Goal: Task Accomplishment & Management: Use online tool/utility

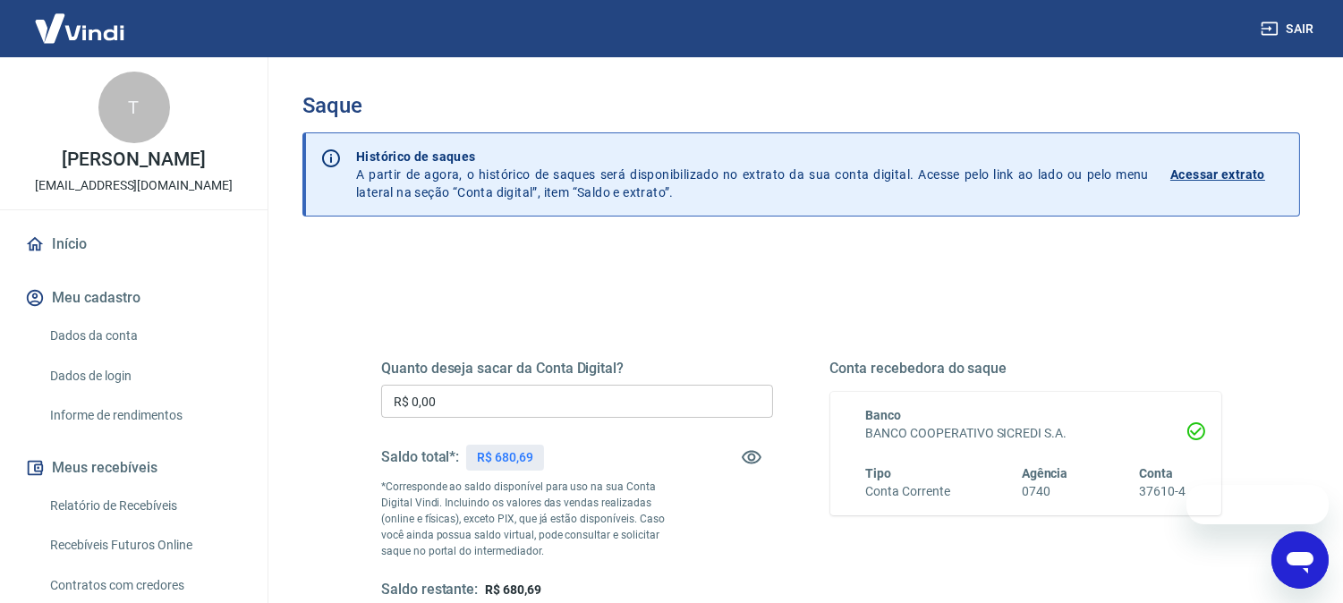
click at [695, 334] on div "Quanto deseja sacar da Conta Digital? R$ 0,00 ​ Saldo total*: R$ 680,69 *Corres…" at bounding box center [801, 496] width 840 height 359
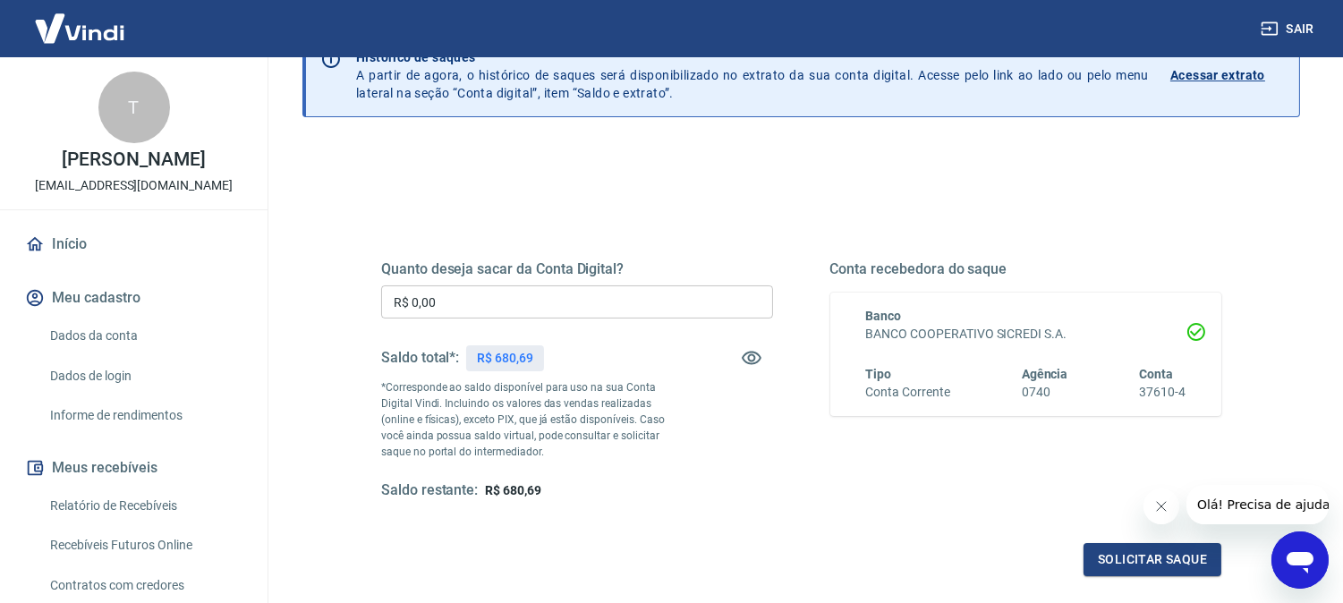
click at [639, 302] on input "R$ 0,00" at bounding box center [577, 302] width 392 height 33
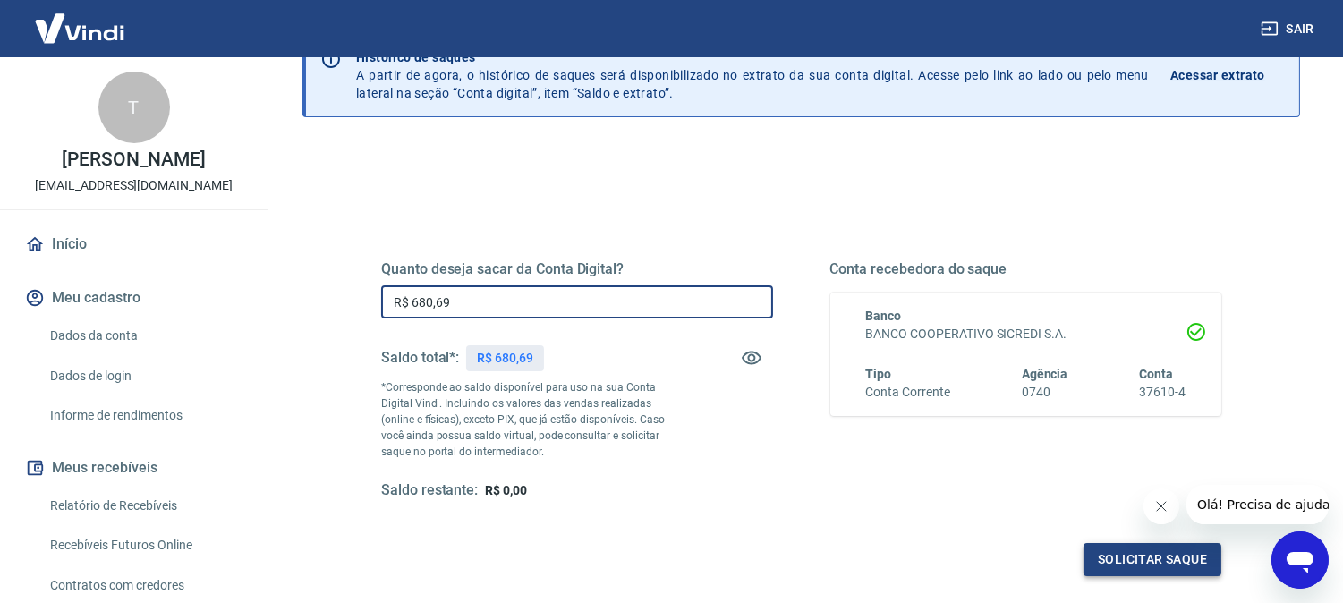
type input "R$ 680,69"
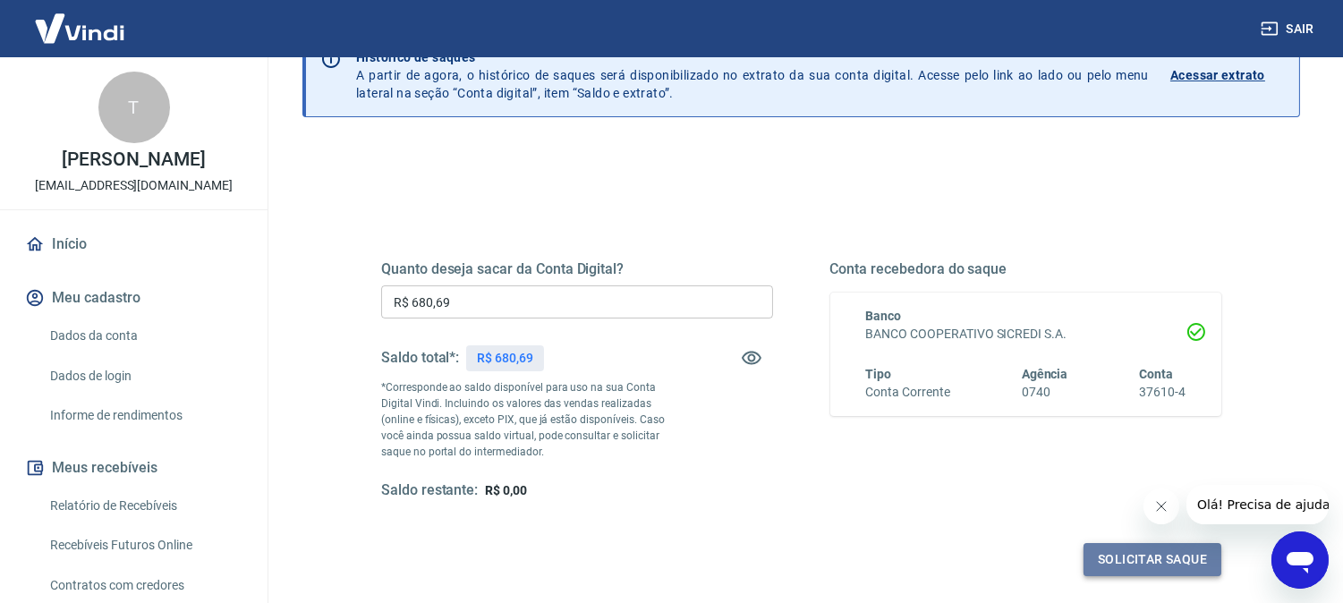
click at [1153, 542] on button "Solicitar saque" at bounding box center [1153, 559] width 138 height 33
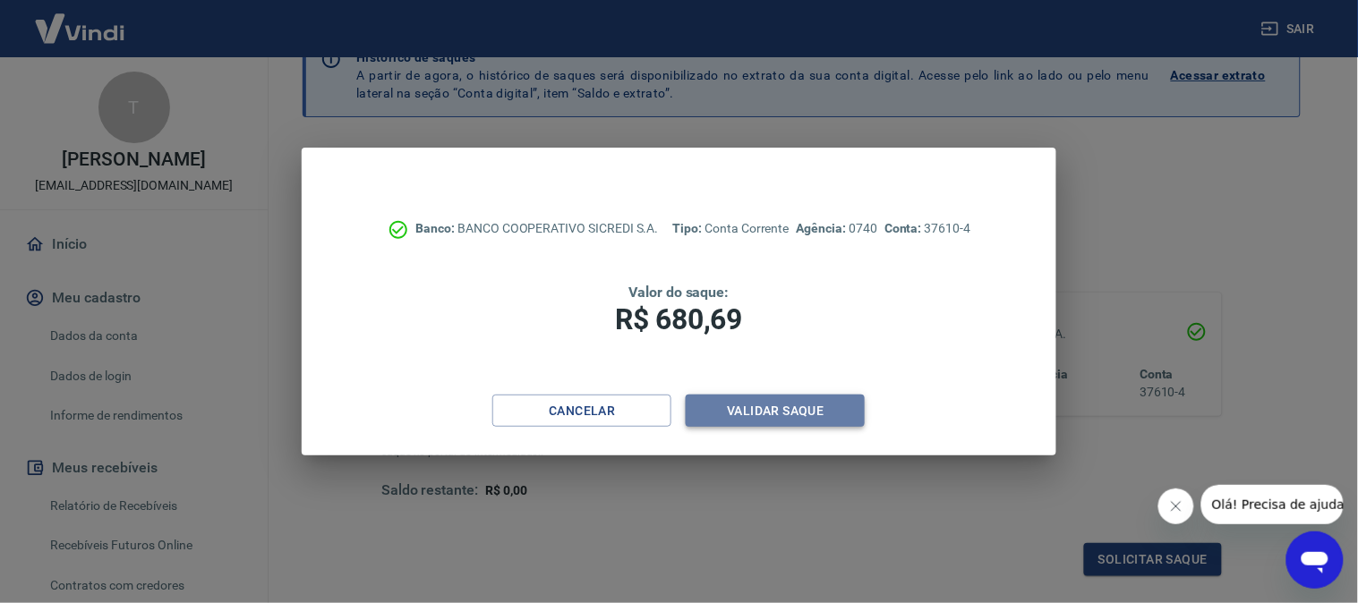
click at [777, 403] on button "Validar saque" at bounding box center [775, 411] width 179 height 33
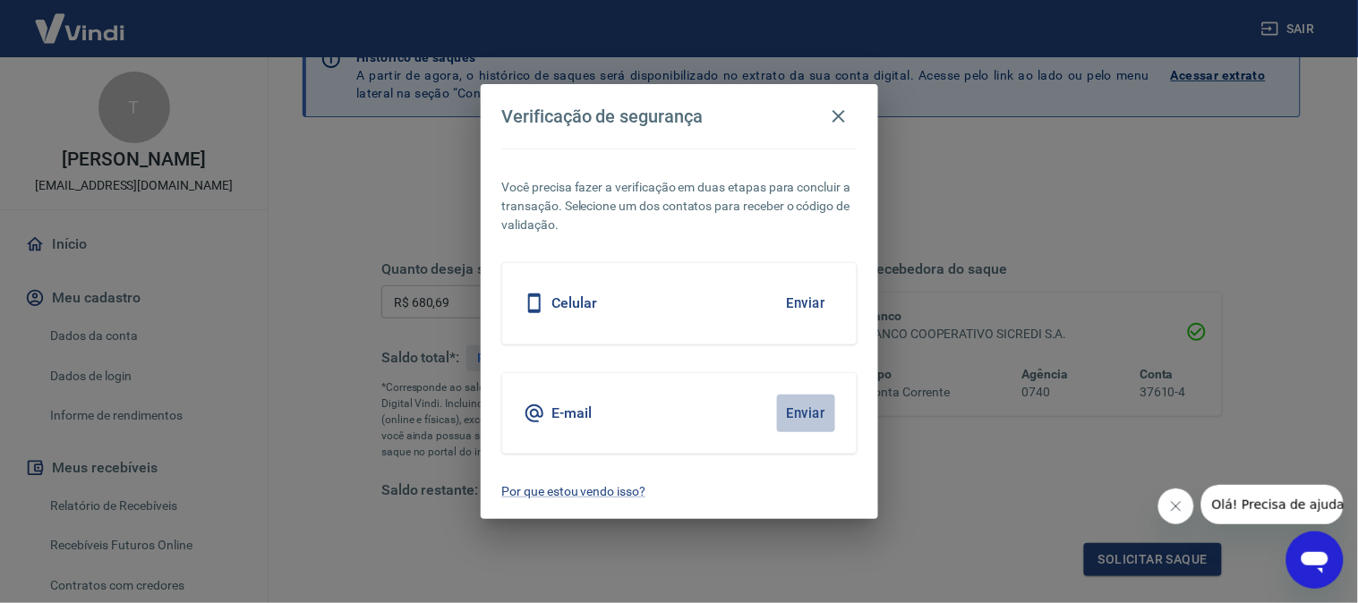
click at [807, 408] on button "Enviar" at bounding box center [806, 414] width 58 height 38
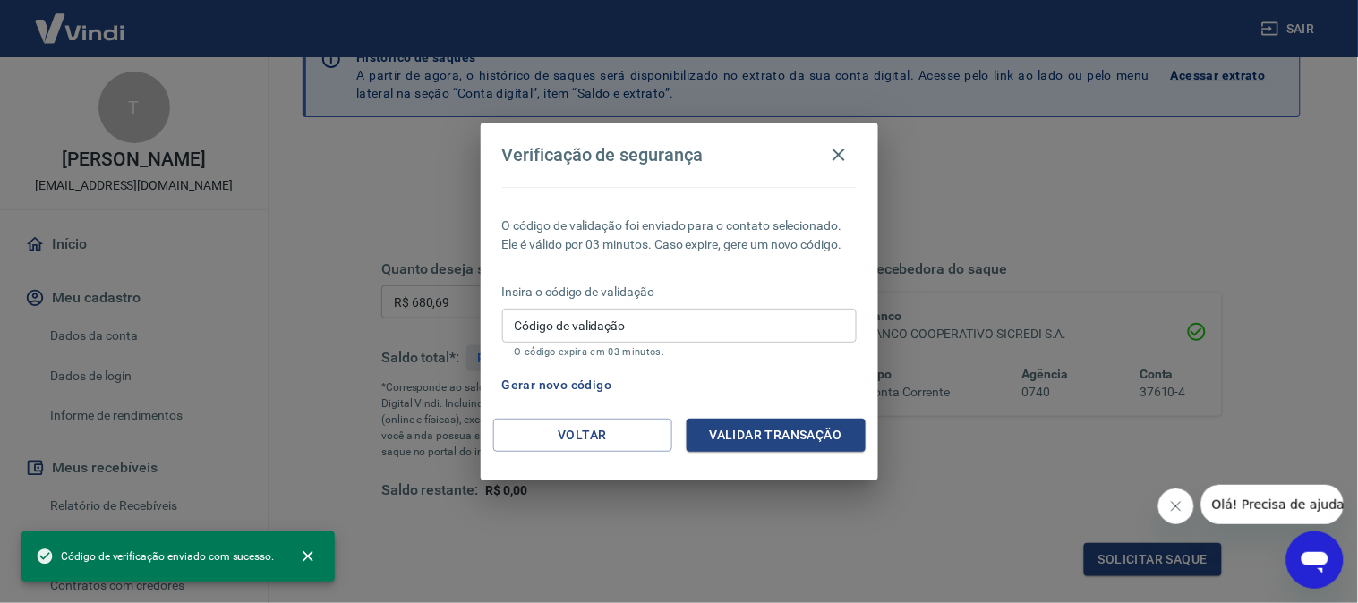
click at [694, 322] on input "Código de validação" at bounding box center [679, 325] width 354 height 33
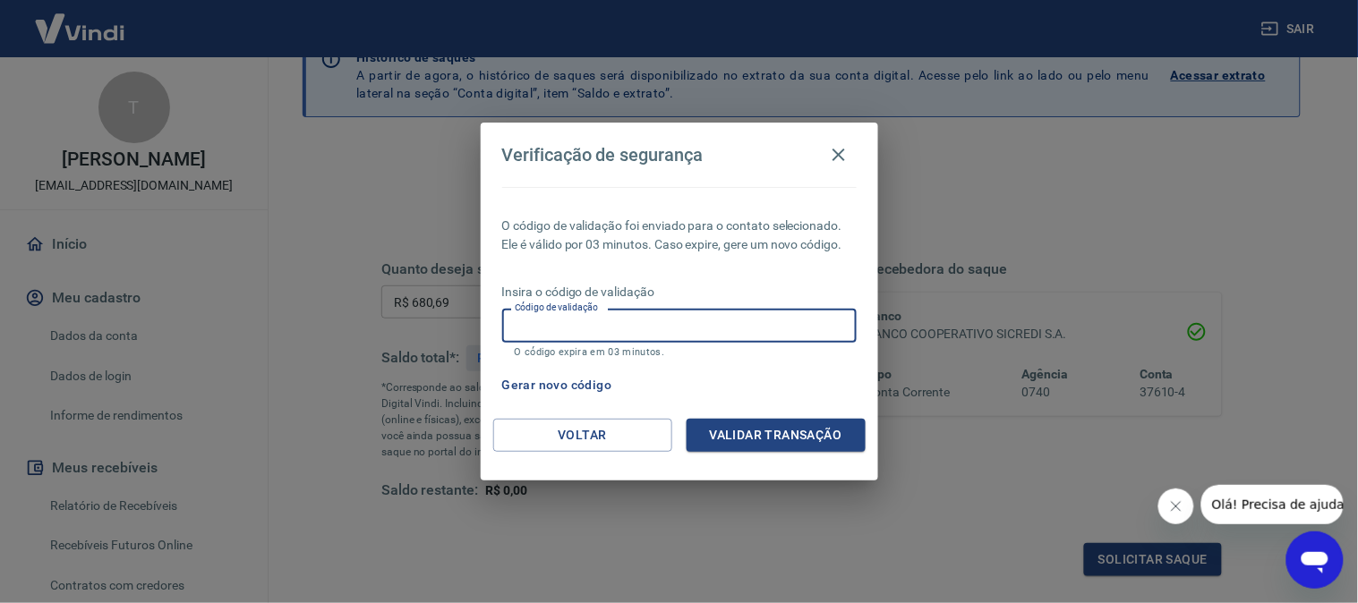
click at [615, 333] on input "Código de validação" at bounding box center [679, 325] width 354 height 33
paste input "670401"
type input "670401"
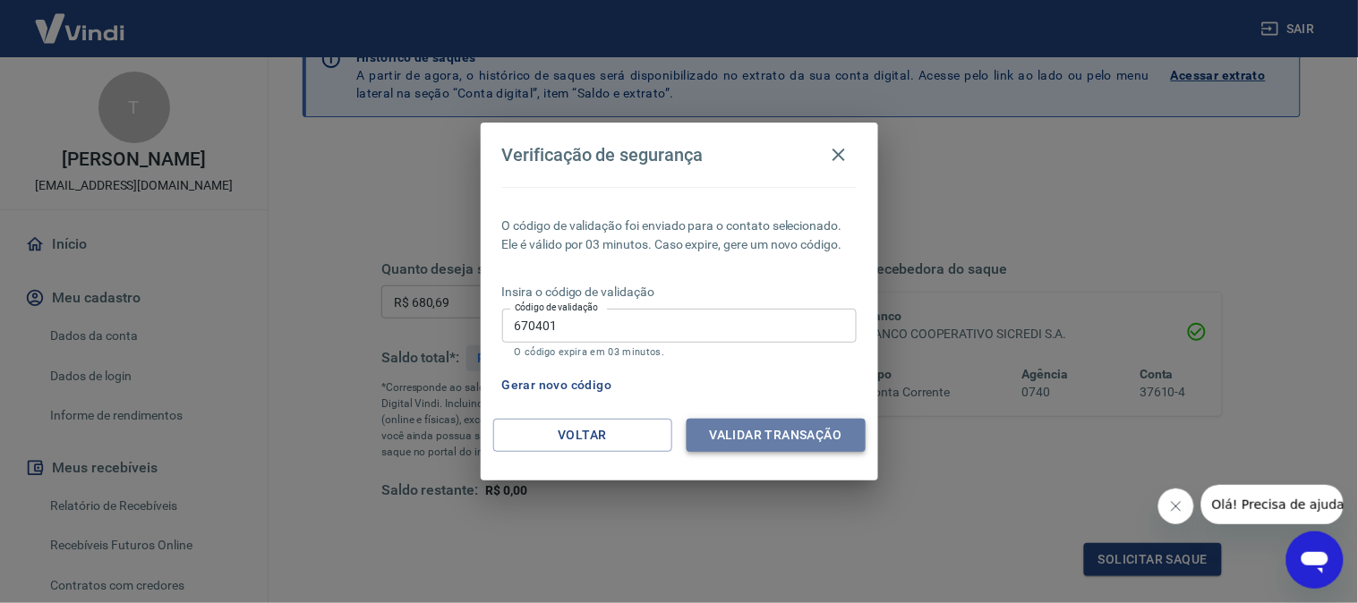
click at [716, 431] on button "Validar transação" at bounding box center [776, 435] width 179 height 33
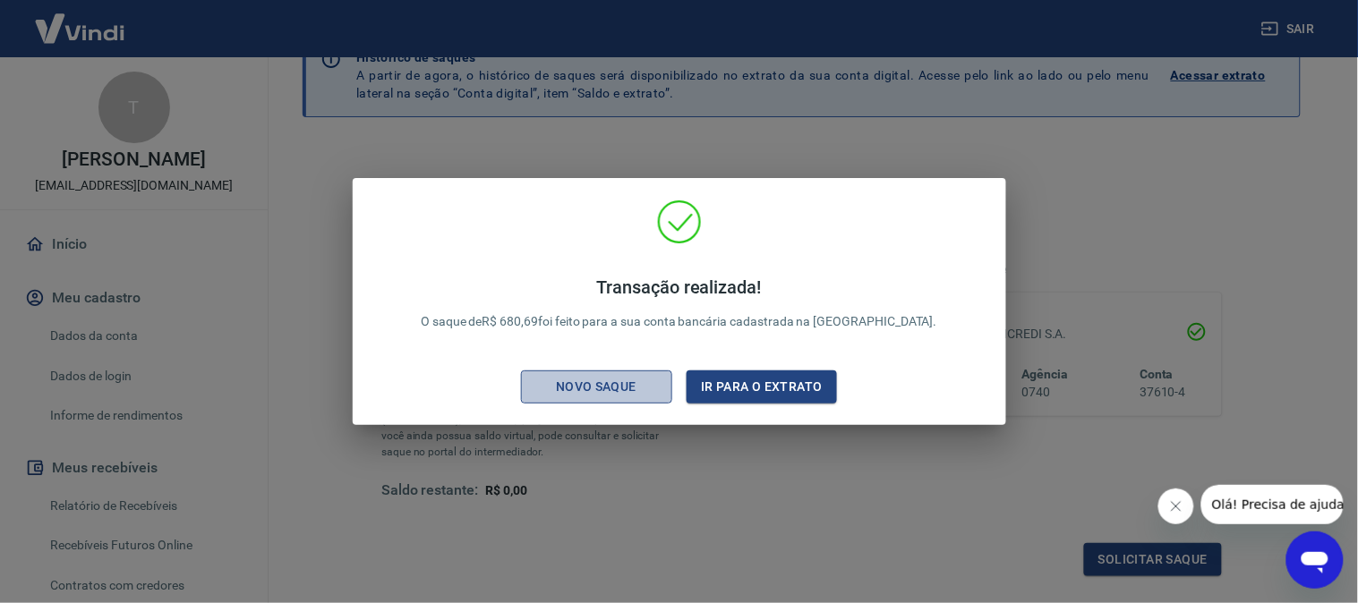
click at [635, 397] on div "Novo saque" at bounding box center [596, 387] width 124 height 22
